Goal: Check status: Check status

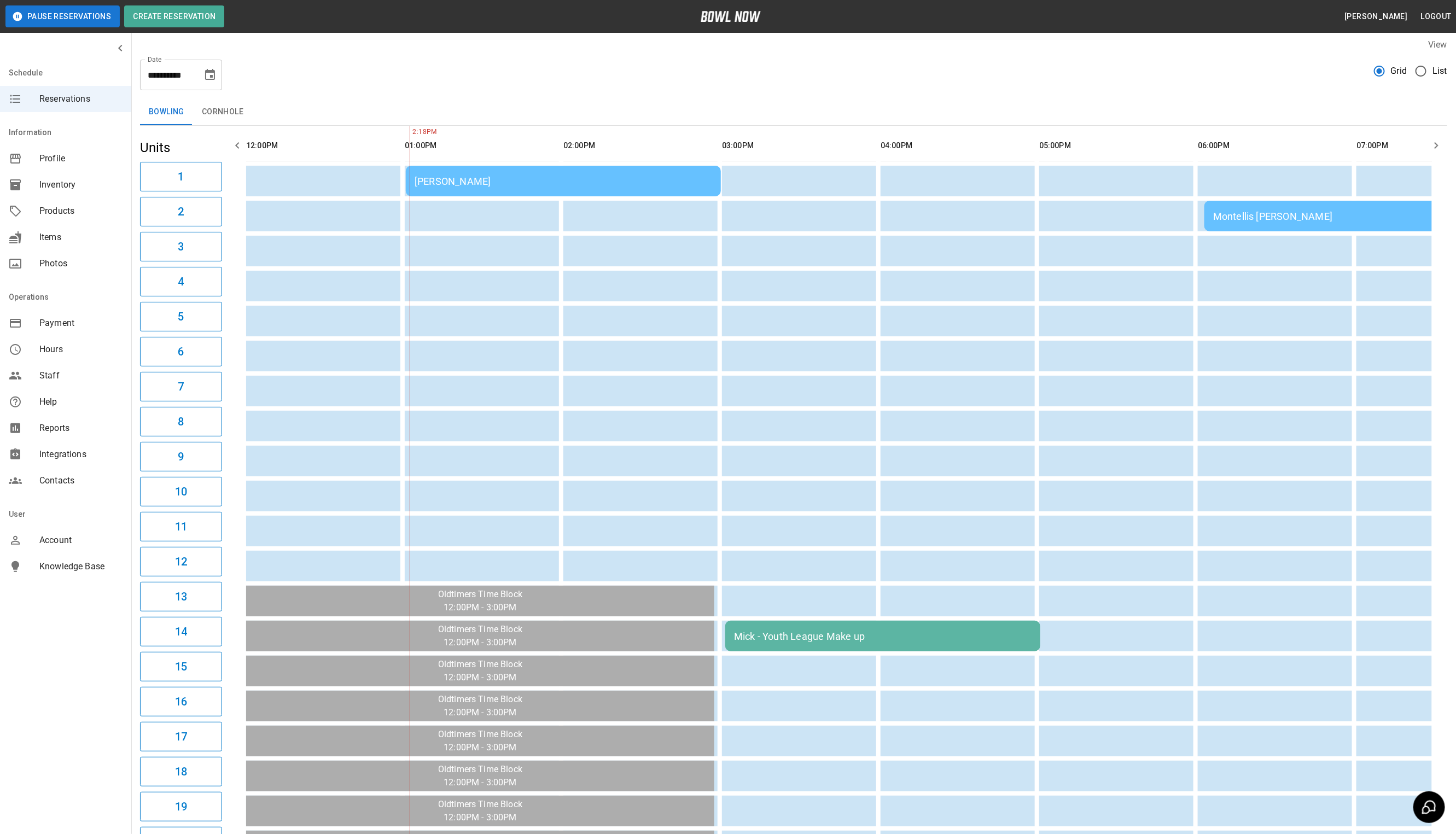
scroll to position [0, 158]
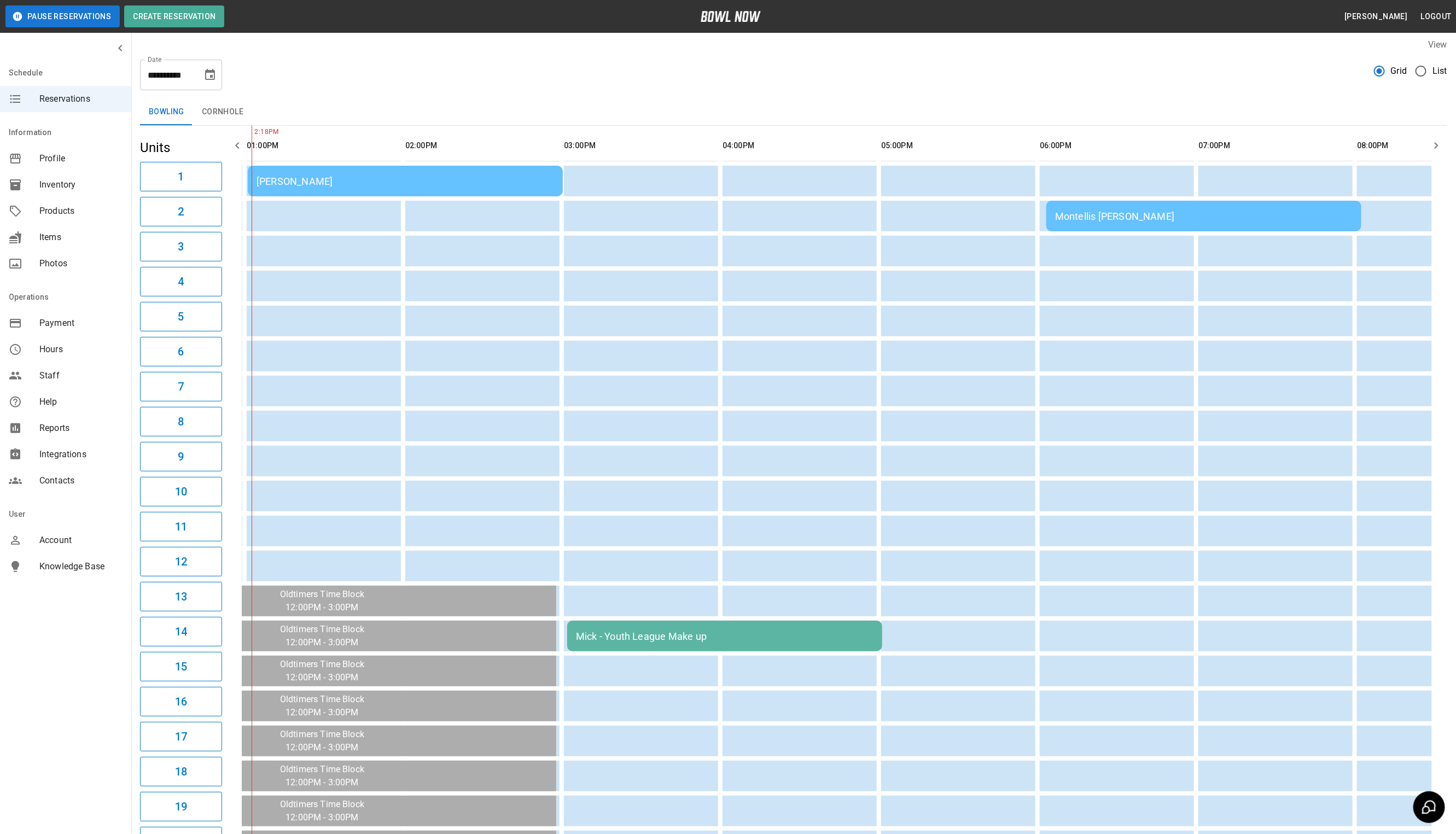
click at [373, 184] on div "[PERSON_NAME]" at bounding box center [405, 181] width 297 height 12
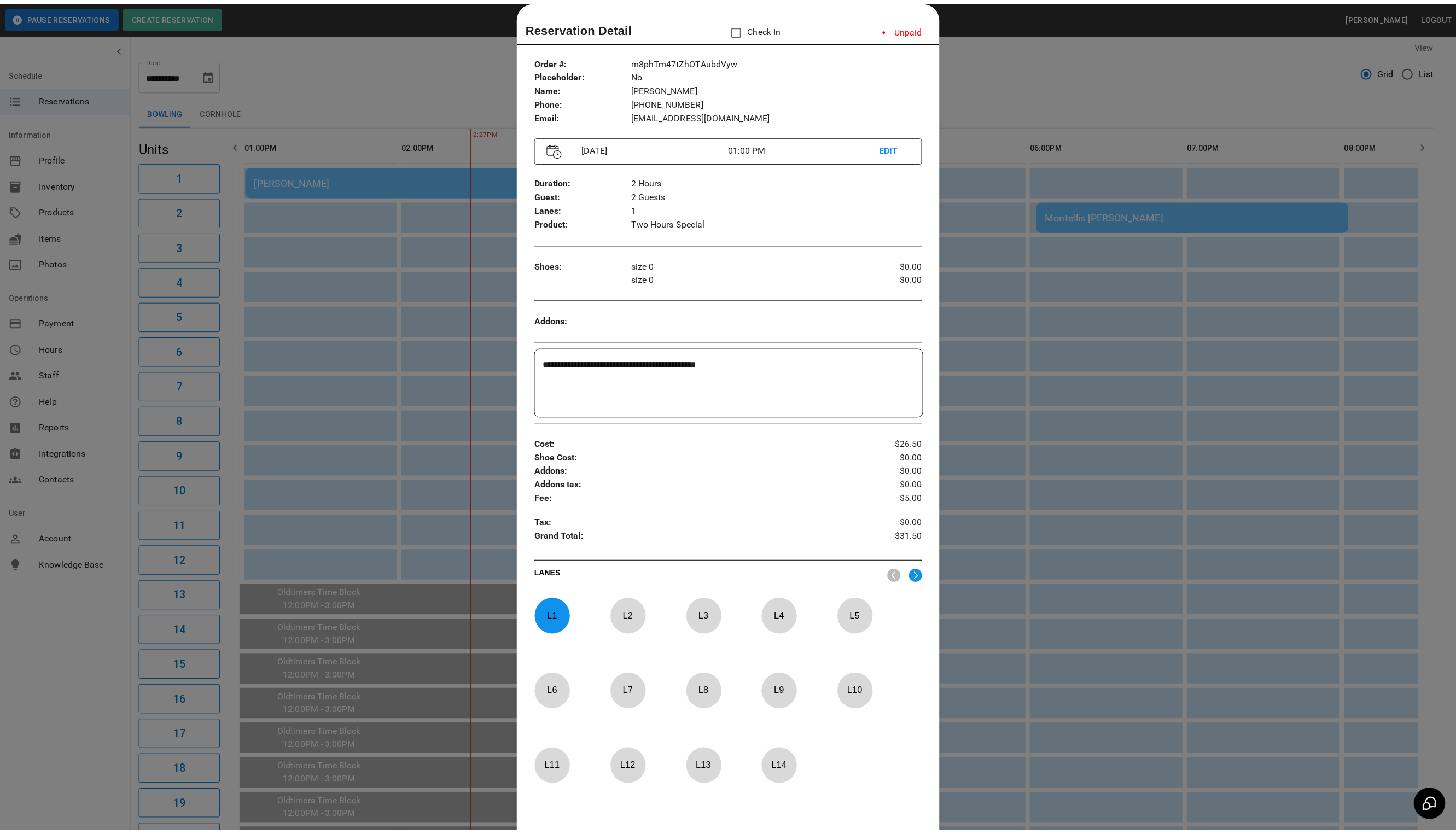
scroll to position [0, 317]
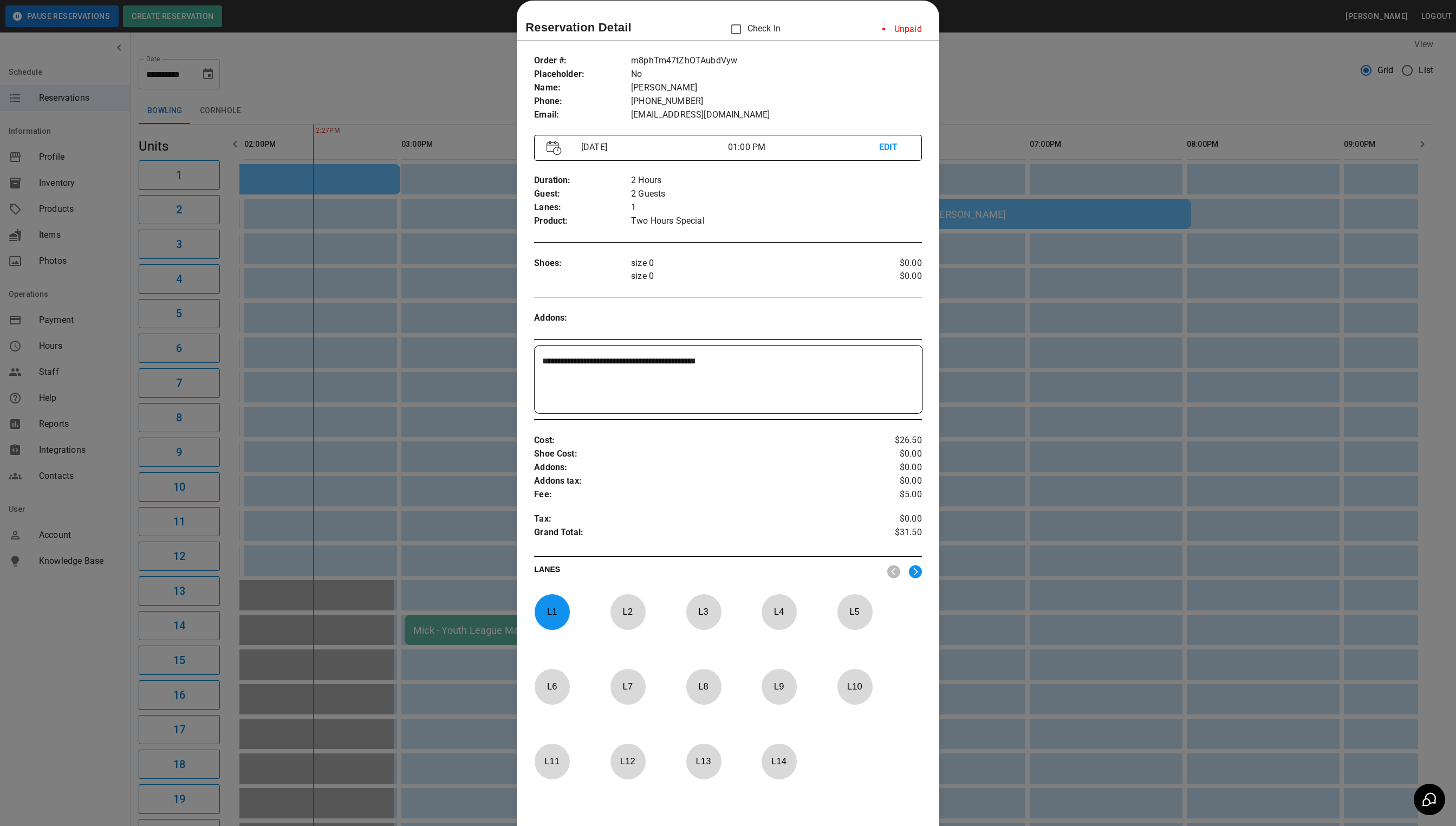
drag, startPoint x: 1007, startPoint y: 93, endPoint x: 894, endPoint y: 145, distance: 124.4
click at [1007, 93] on div at bounding box center [728, 413] width 1456 height 826
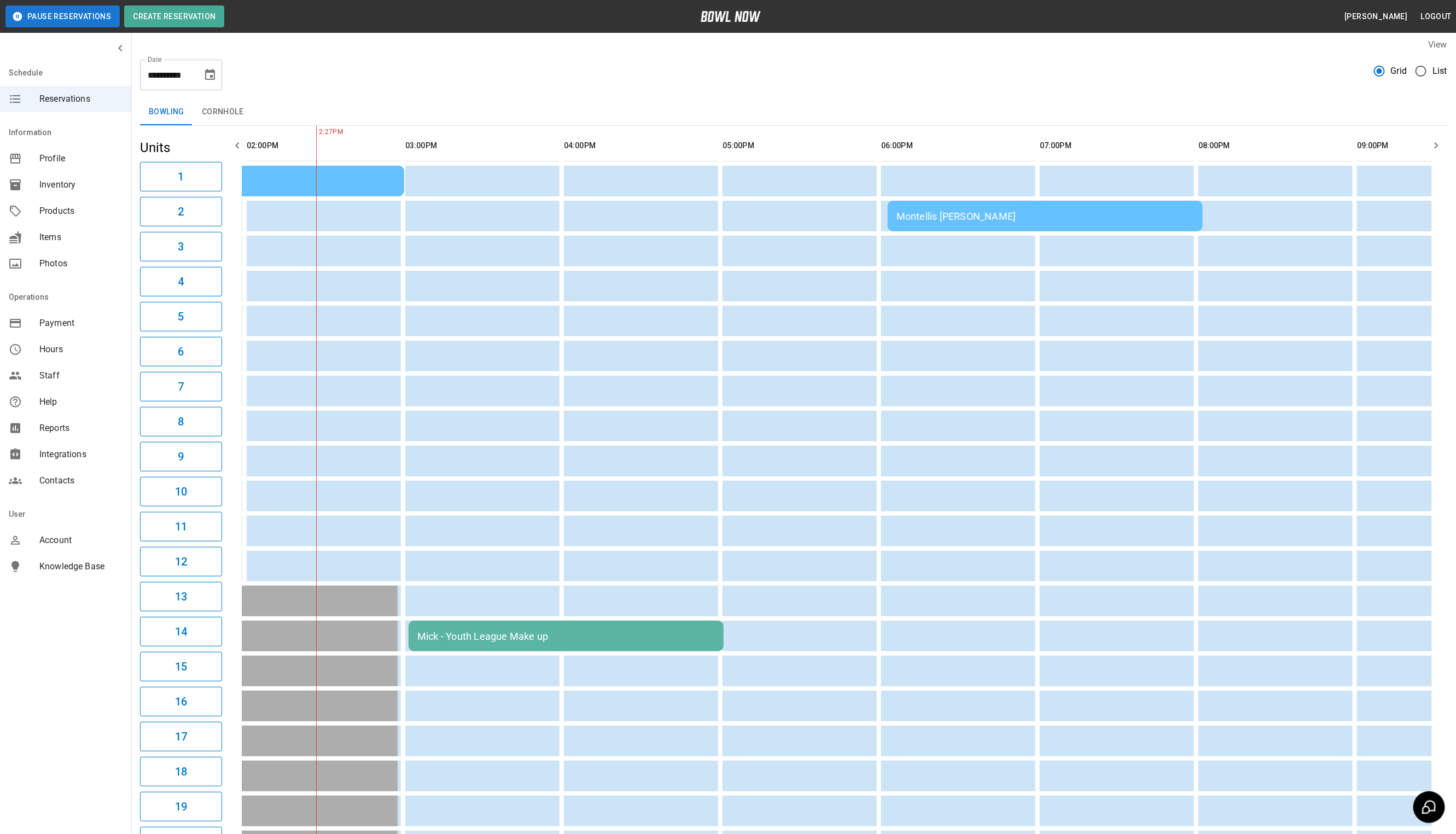
click at [233, 152] on icon "button" at bounding box center [237, 145] width 13 height 13
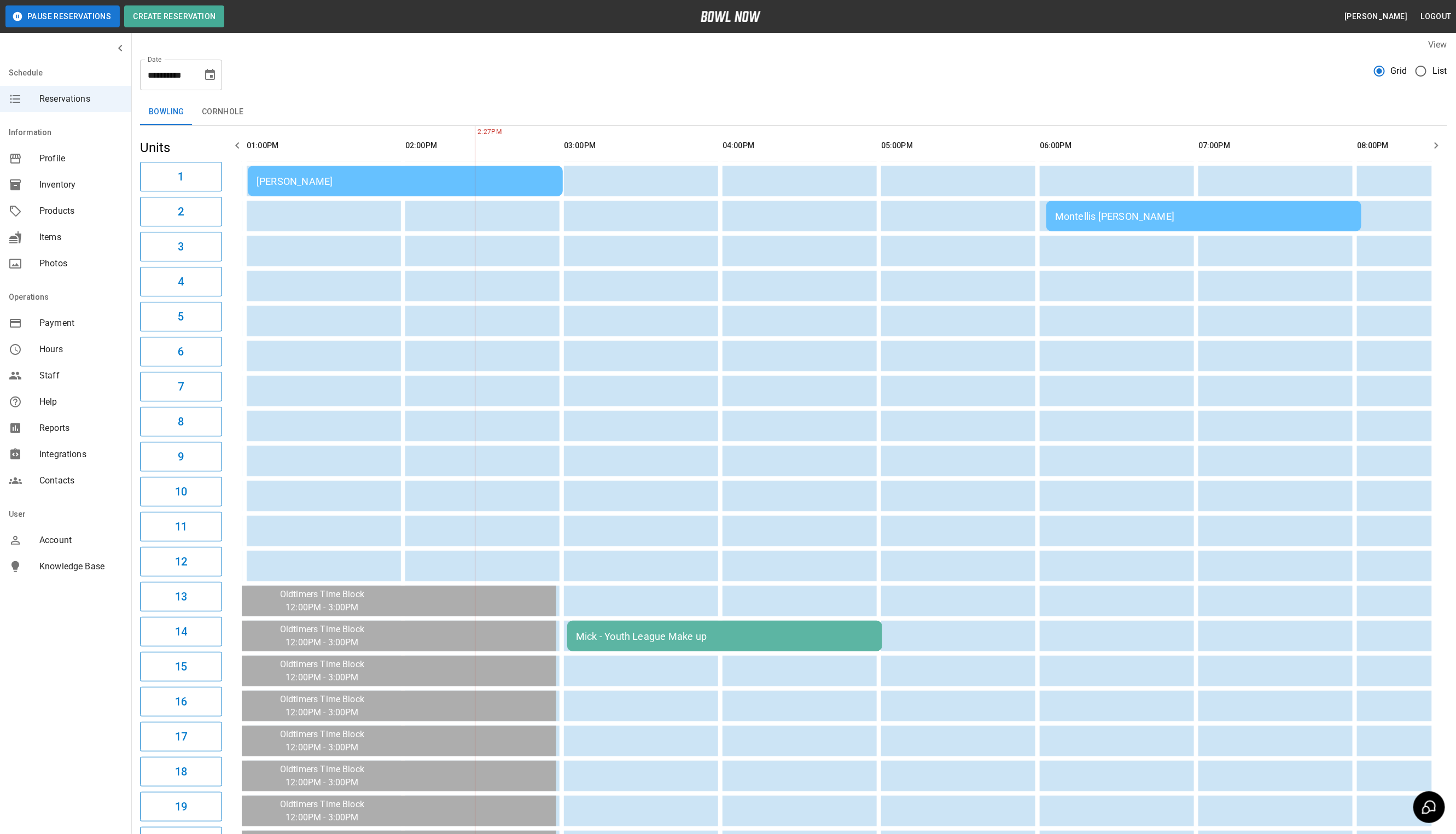
click at [233, 152] on icon "button" at bounding box center [237, 145] width 13 height 13
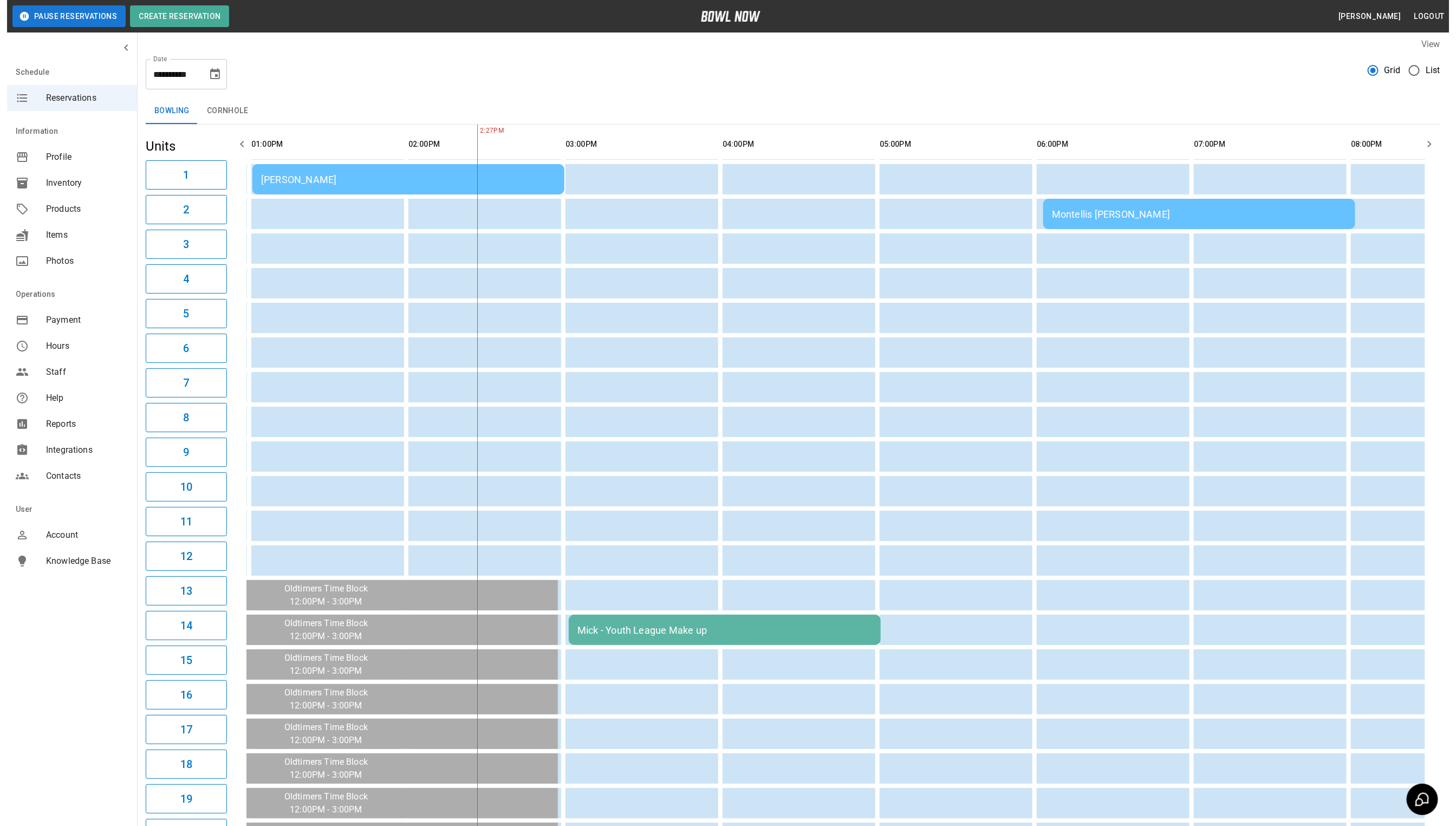
scroll to position [0, 0]
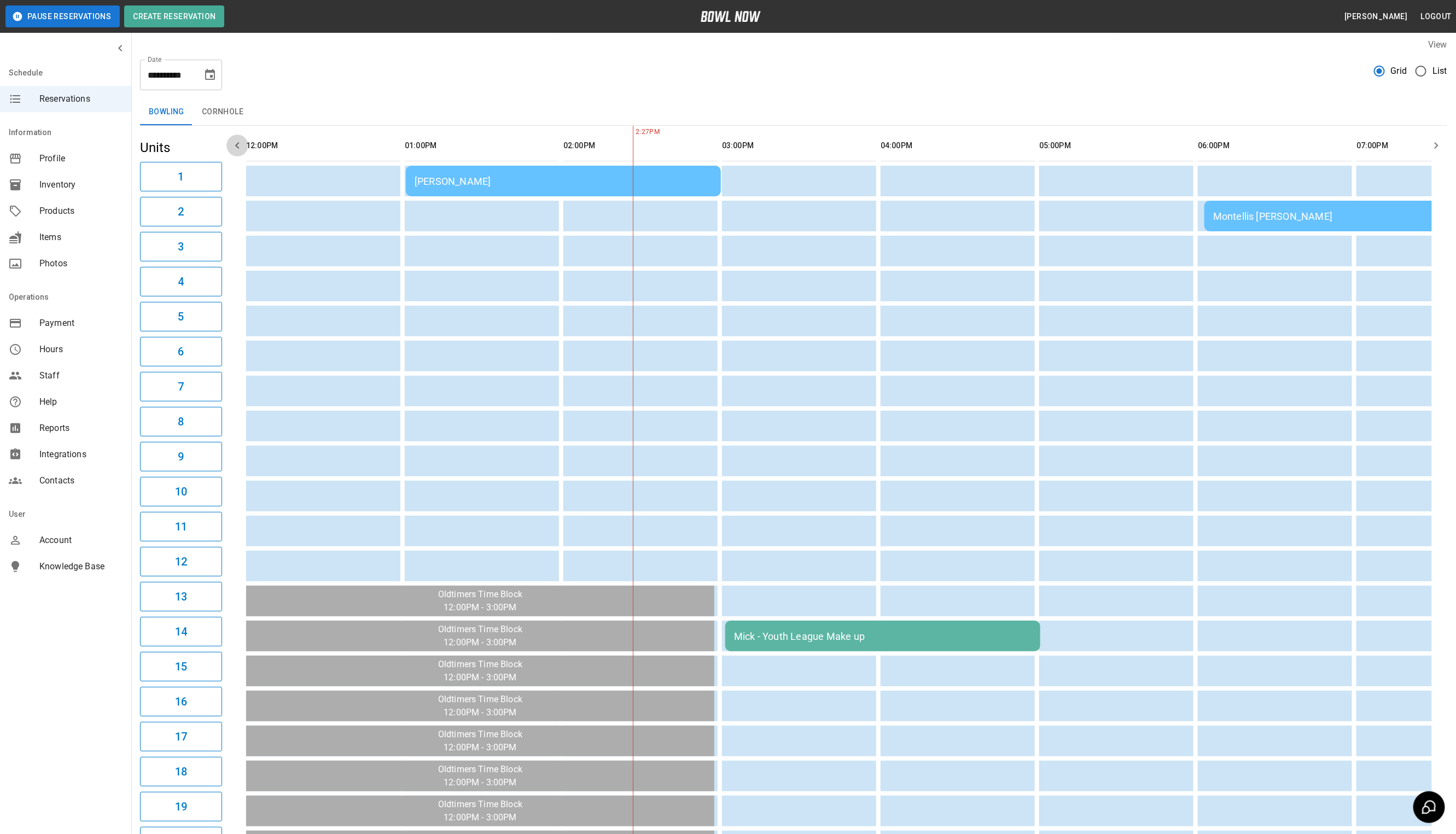
click at [233, 152] on icon "button" at bounding box center [237, 145] width 13 height 13
click at [204, 72] on icon "Choose date, selected date is Sep 26, 2025" at bounding box center [209, 75] width 13 height 13
click at [163, 207] on button "24" at bounding box center [167, 215] width 19 height 19
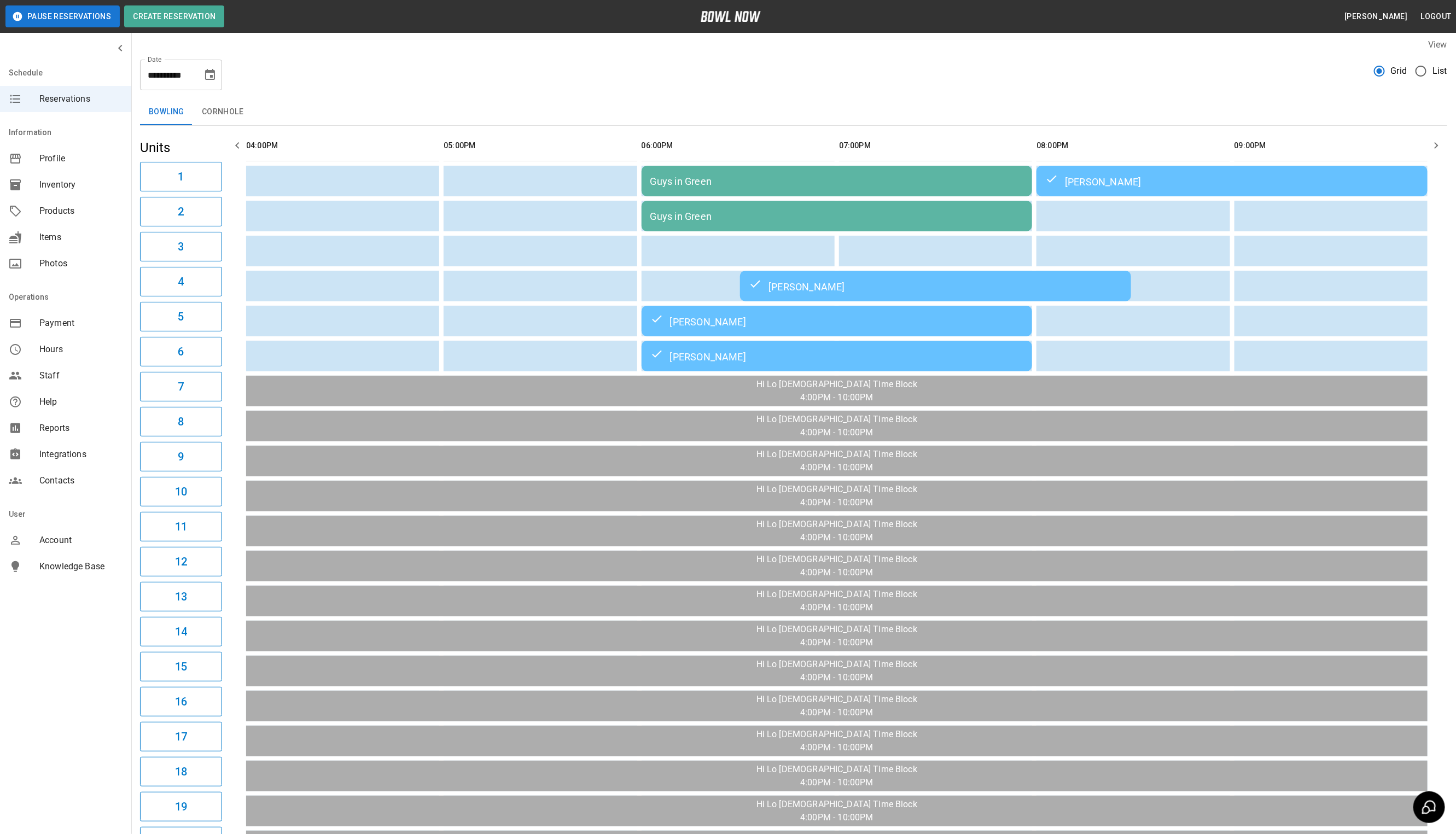
click at [739, 333] on td "[PERSON_NAME]" at bounding box center [837, 321] width 391 height 30
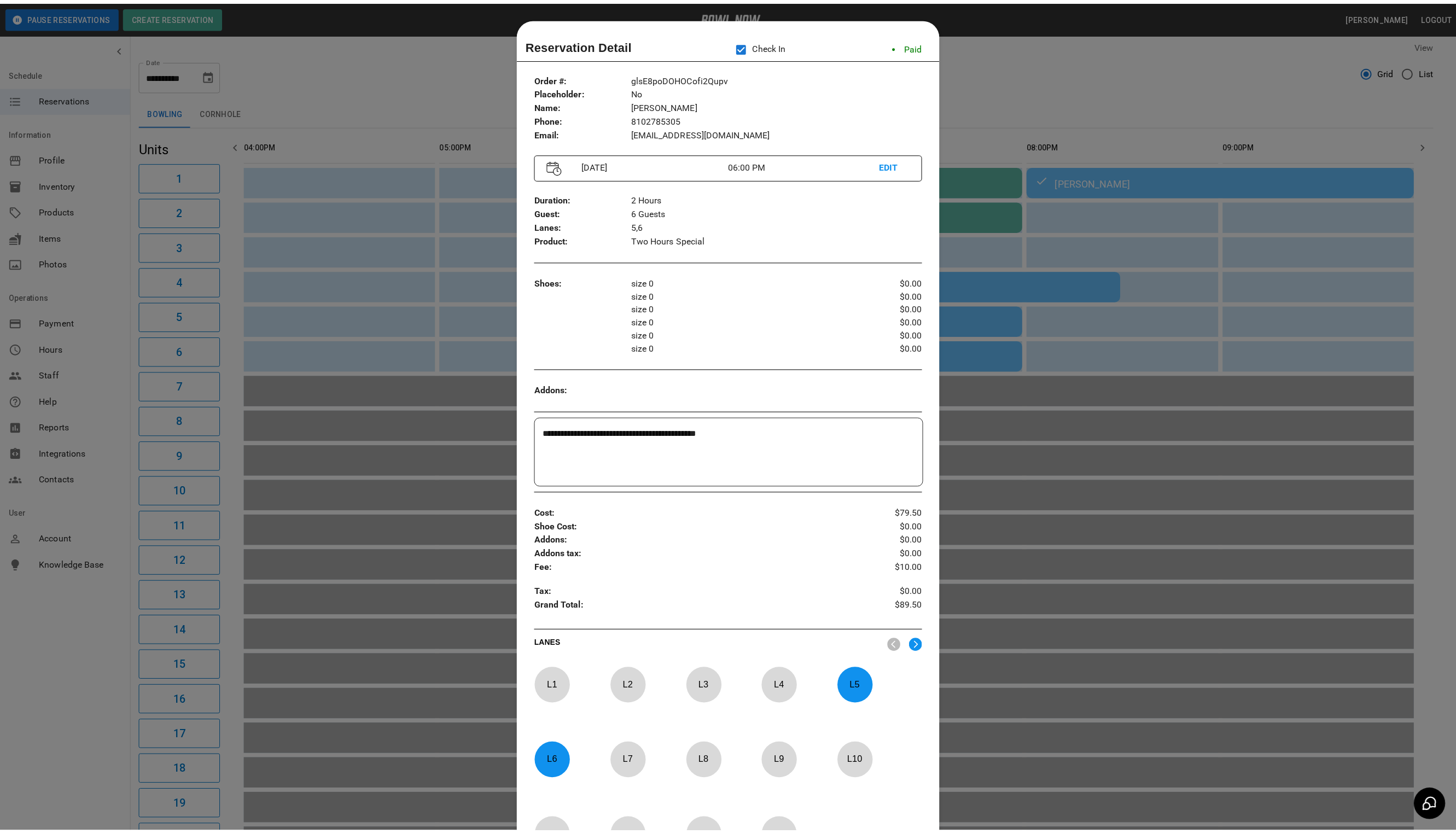
scroll to position [17, 0]
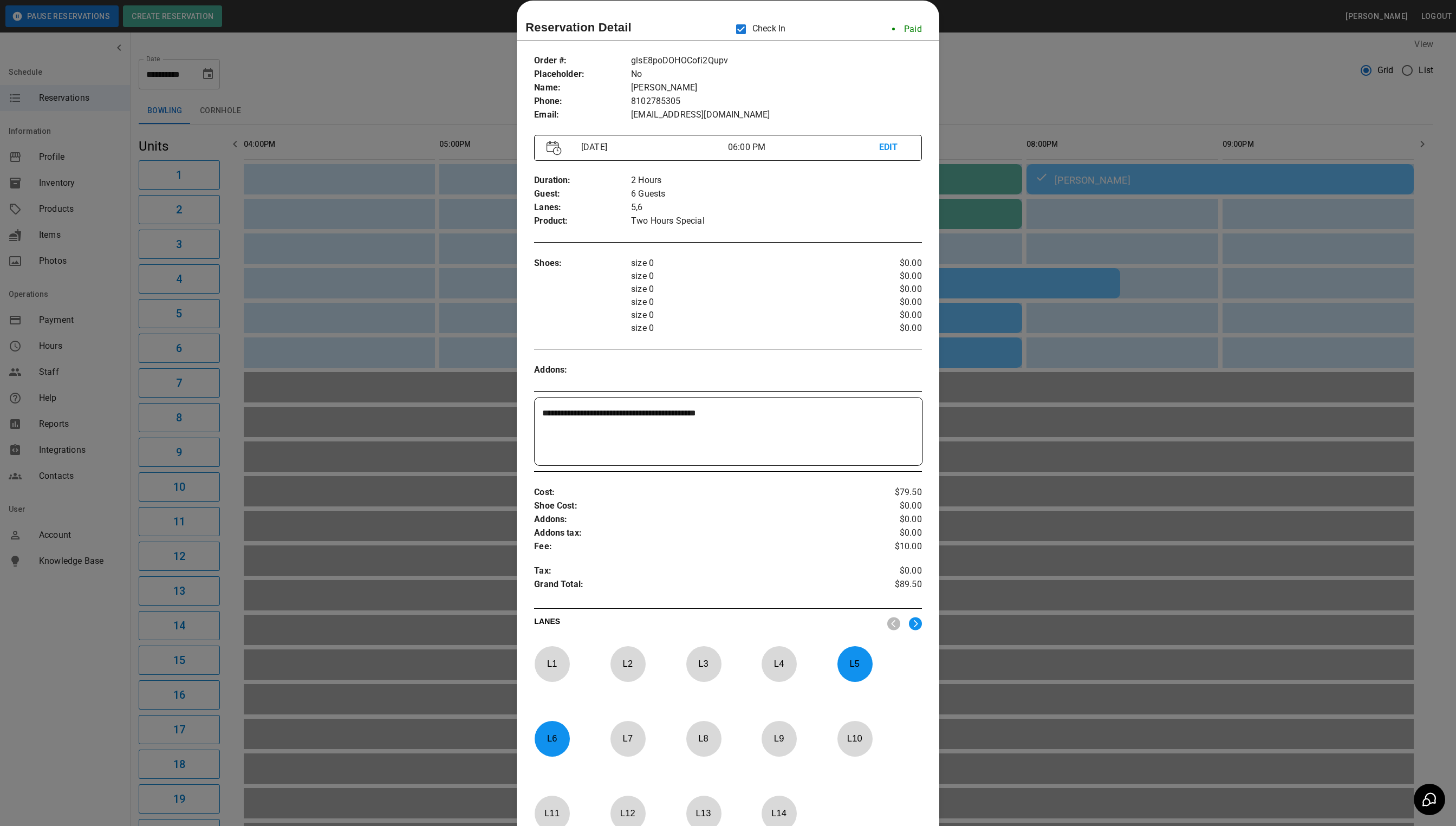
drag, startPoint x: 1034, startPoint y: 260, endPoint x: 873, endPoint y: 223, distance: 165.2
click at [1034, 260] on div at bounding box center [728, 413] width 1456 height 826
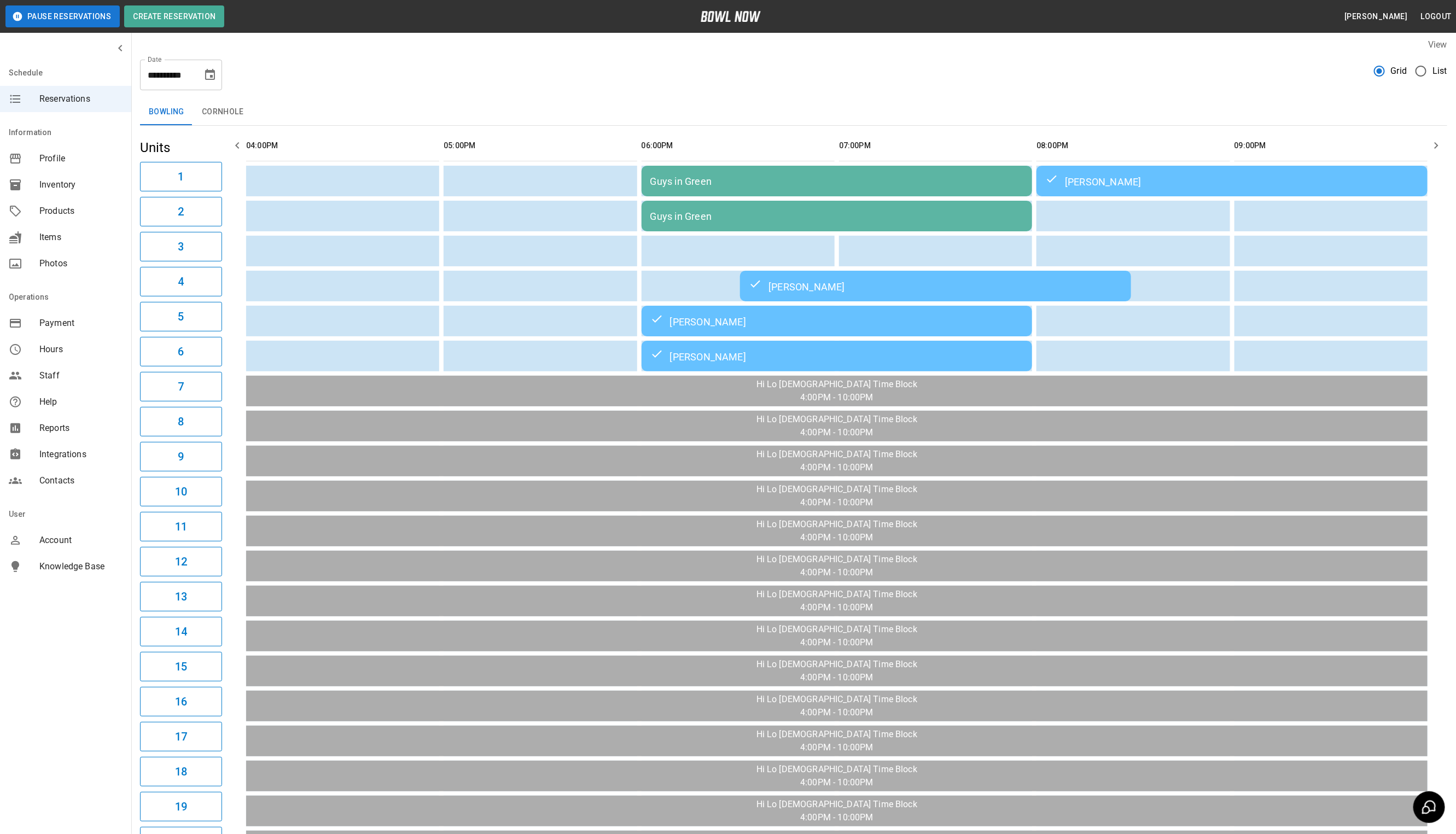
click at [212, 72] on icon "Choose date, selected date is Sep 24, 2025" at bounding box center [209, 75] width 13 height 13
click at [207, 220] on button "26" at bounding box center [211, 215] width 19 height 19
type input "**********"
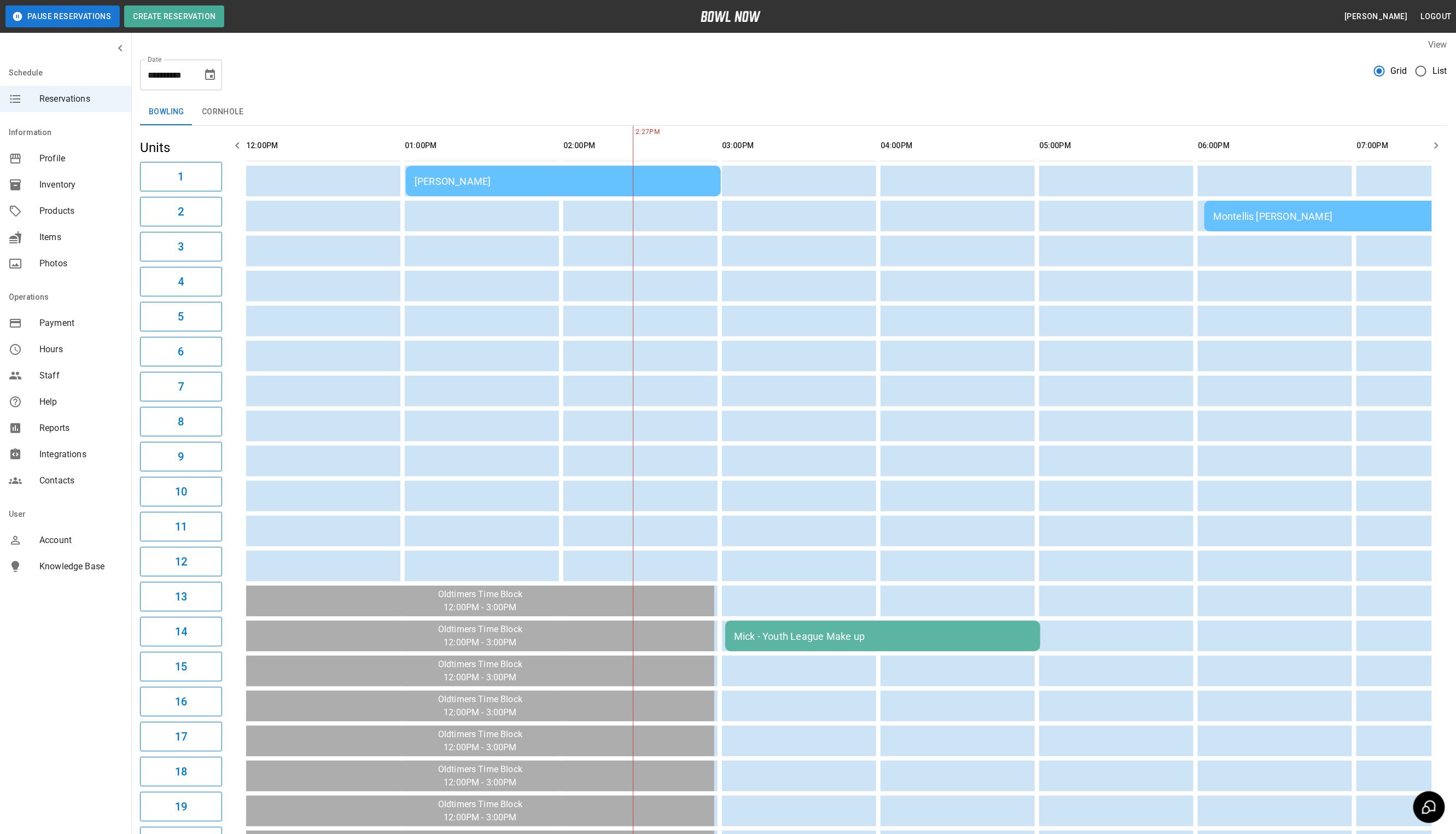
scroll to position [0, 317]
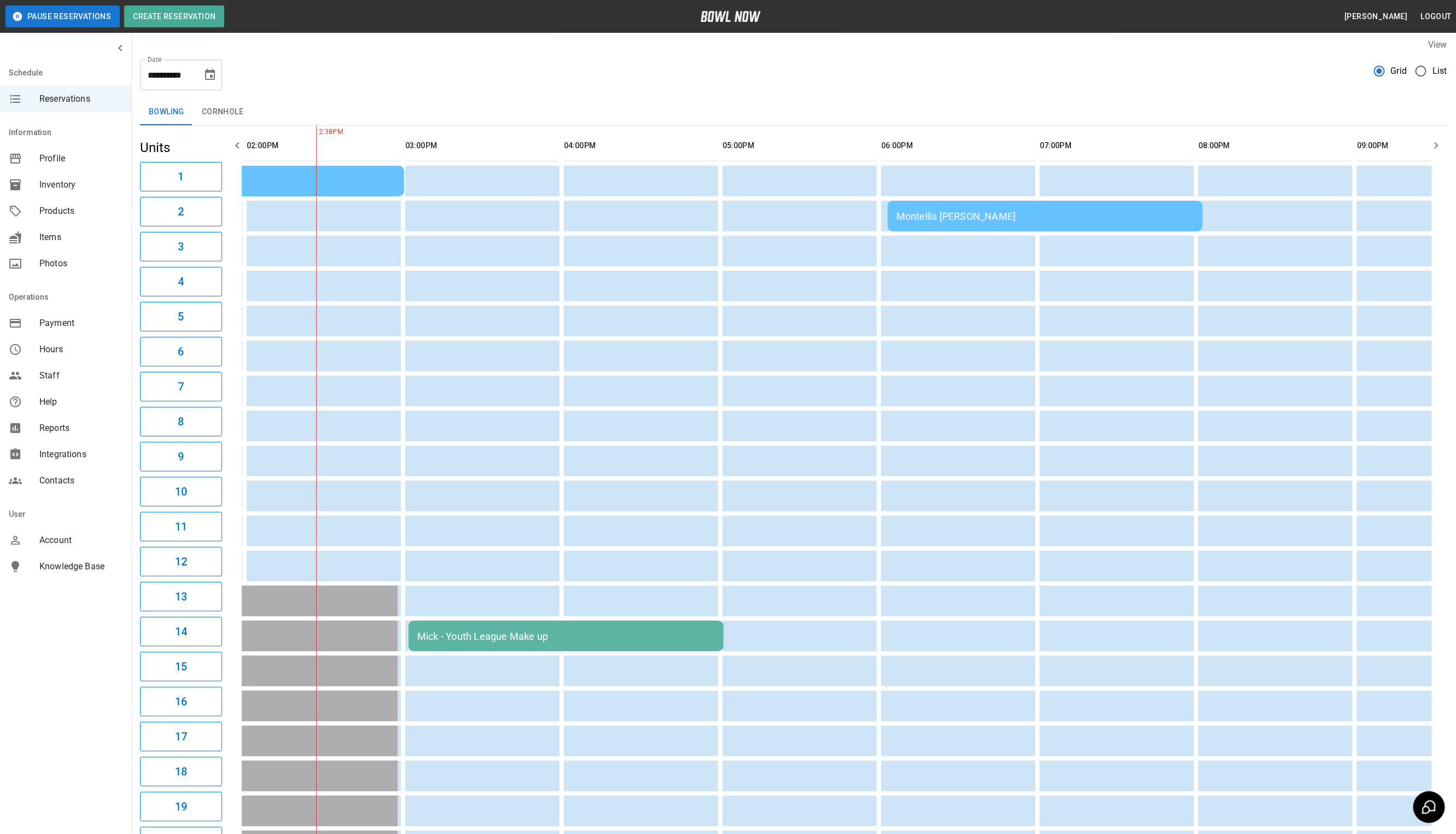
click at [240, 137] on div "12:00PM 01:00PM 02:00PM 03:00PM 04:00PM 05:00PM 06:00PM 07:00PM 08:00PM 09:00PM…" at bounding box center [837, 566] width 1221 height 880
click at [238, 138] on button "button" at bounding box center [237, 145] width 22 height 22
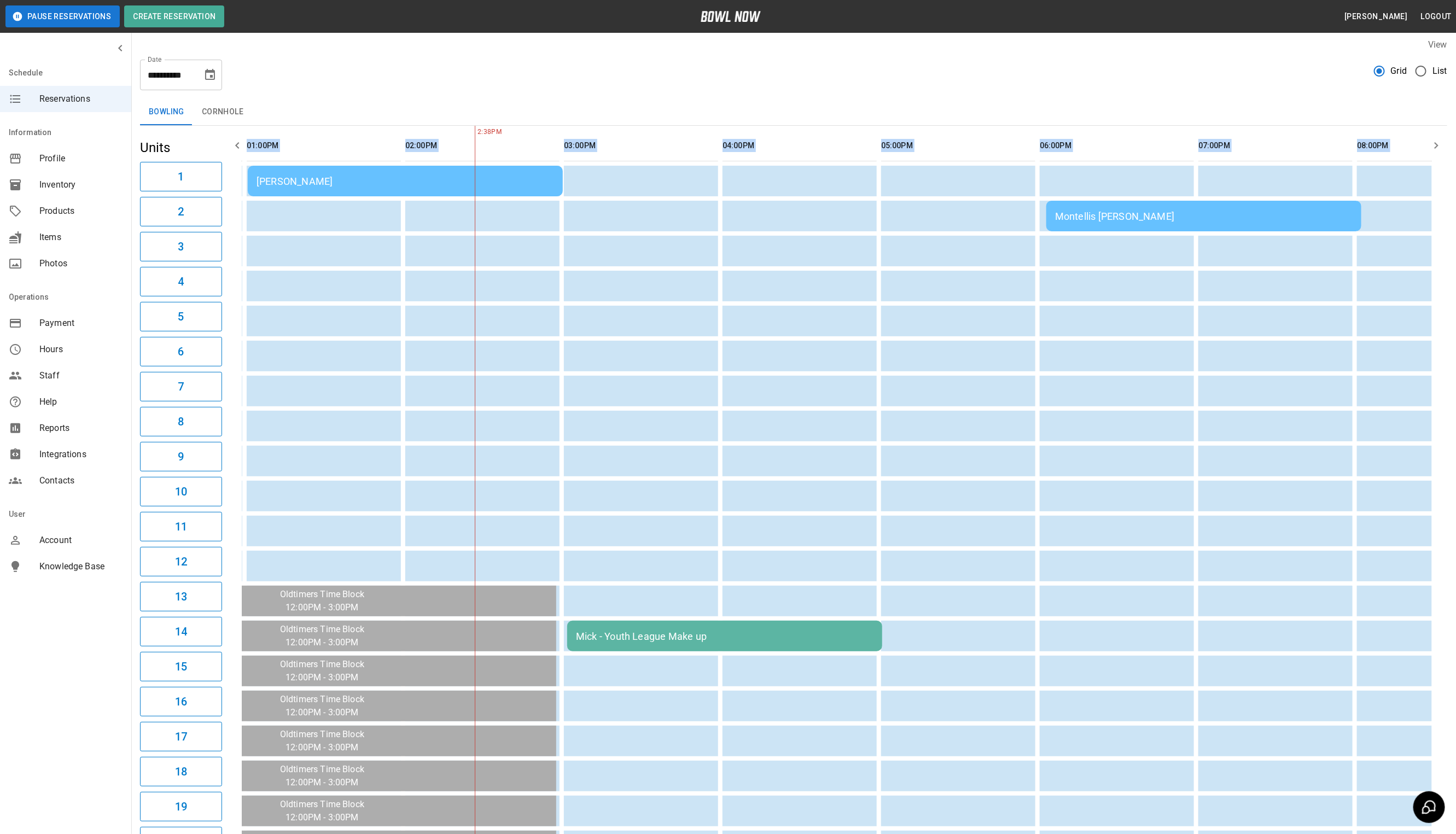
click at [242, 146] on icon "button" at bounding box center [237, 145] width 13 height 13
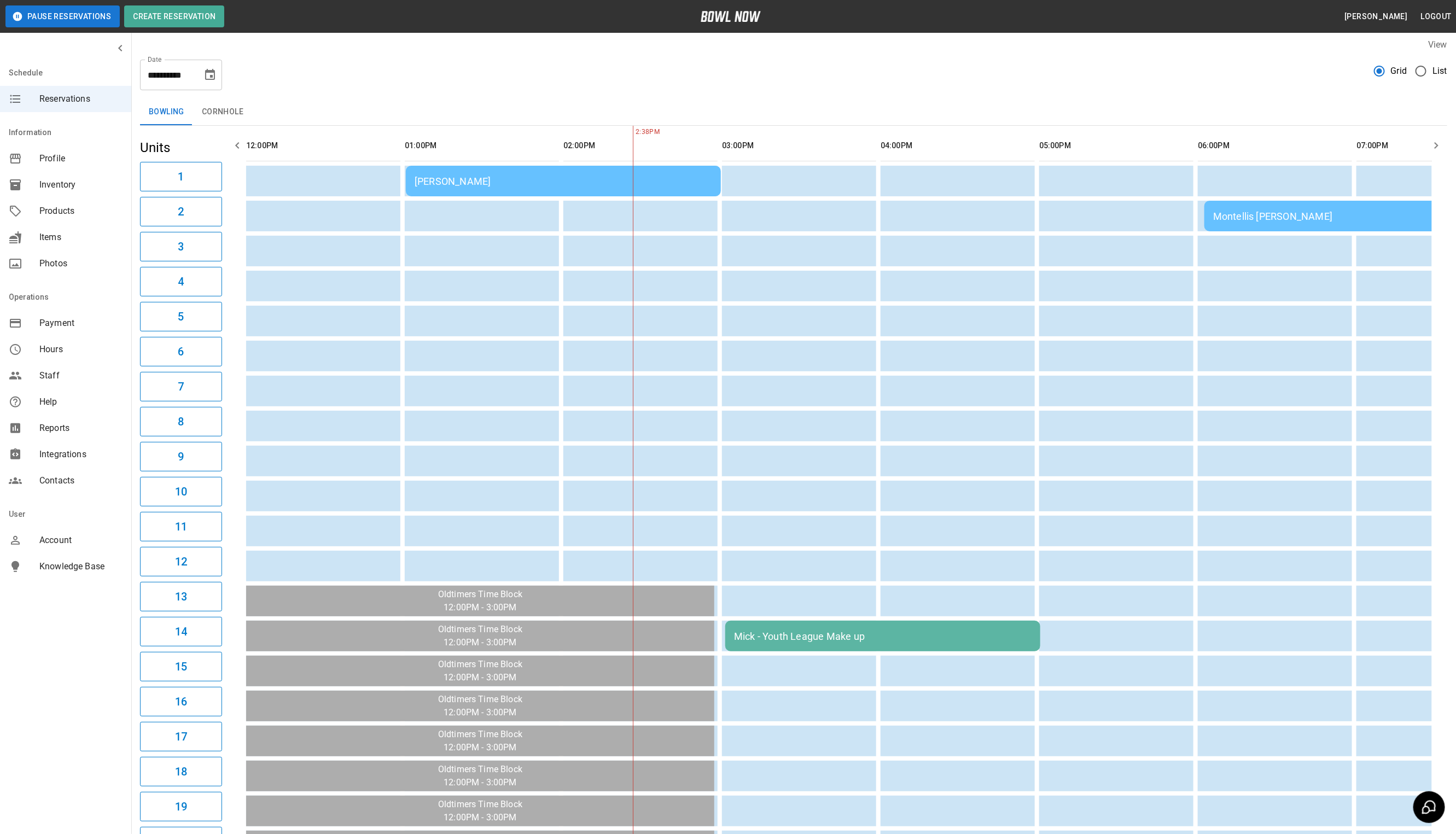
click at [318, 128] on table "[PERSON_NAME] [PERSON_NAME] [PERSON_NAME] - Youth League Make up" at bounding box center [1202, 566] width 1921 height 880
